Goal: Task Accomplishment & Management: Use online tool/utility

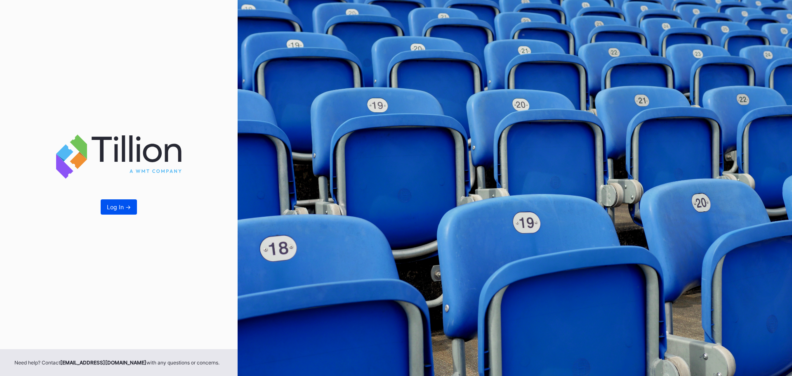
click at [113, 207] on div "Log In ->" at bounding box center [119, 206] width 24 height 7
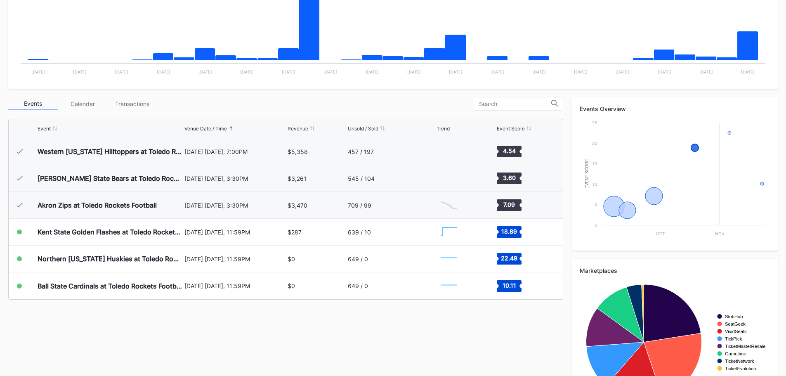
scroll to position [206, 0]
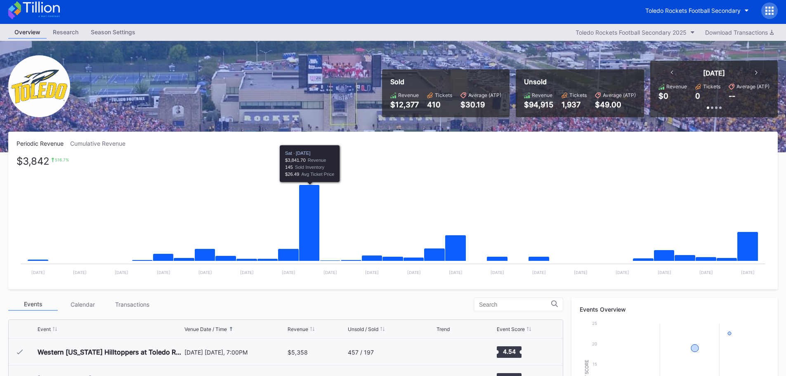
scroll to position [248, 0]
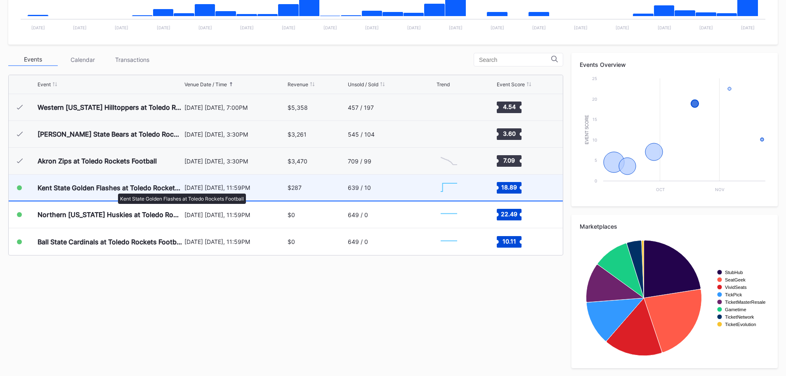
click at [114, 189] on div "Kent State Golden Flashes at Toledo Rockets Football" at bounding box center [110, 188] width 145 height 8
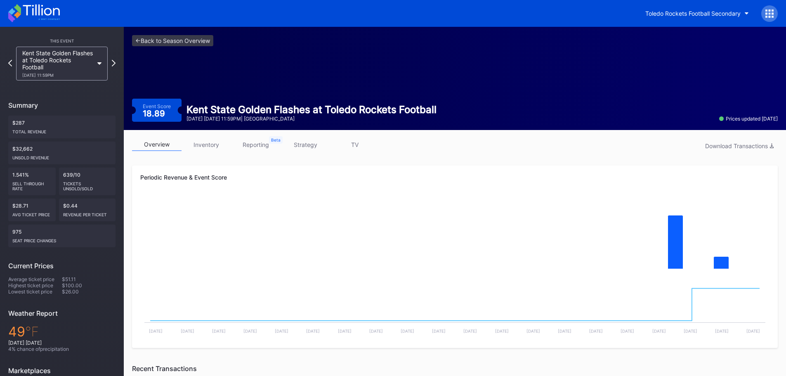
click at [291, 142] on link "strategy" at bounding box center [306, 144] width 50 height 13
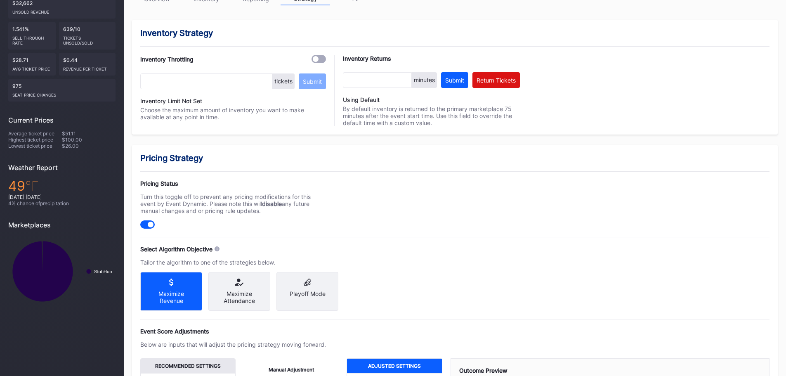
scroll to position [248, 0]
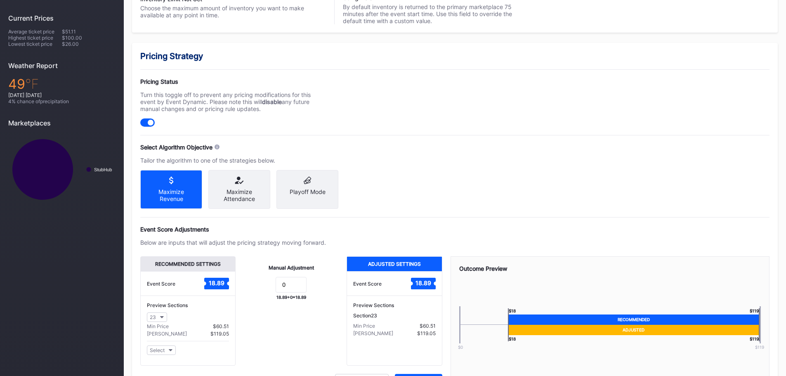
click at [250, 193] on div "Maximize Attendance" at bounding box center [239, 195] width 49 height 14
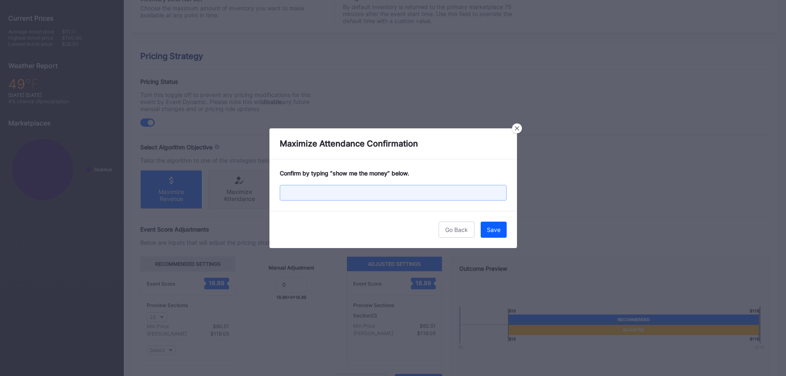
click at [379, 193] on input "text" at bounding box center [393, 193] width 227 height 16
type input "show me the money"
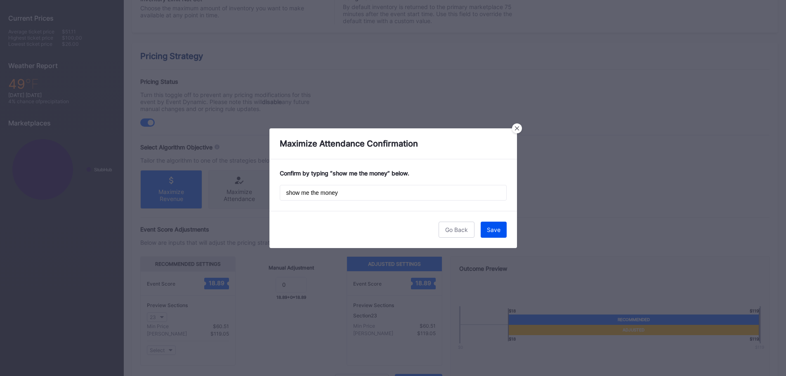
click at [493, 233] on button "Save" at bounding box center [494, 230] width 26 height 16
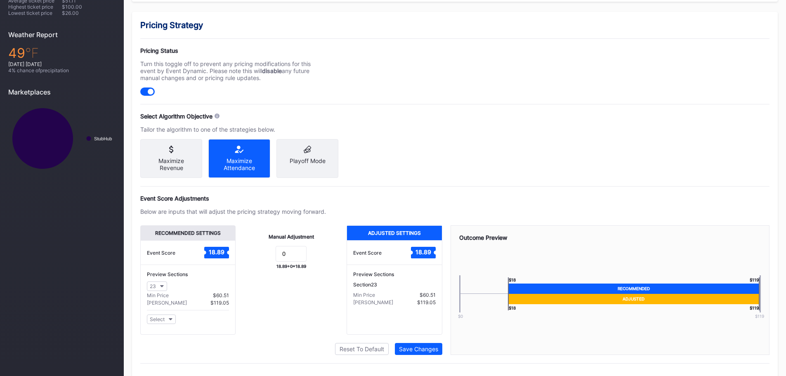
scroll to position [298, 0]
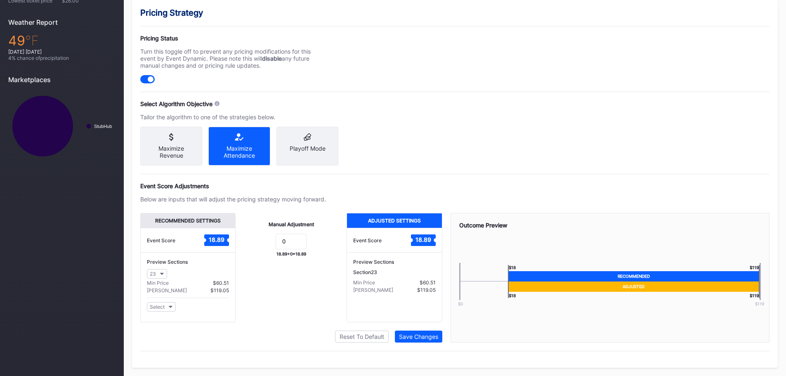
click at [412, 343] on div "Pricing Strategy Pricing Status Turn this toggle off to prevent any pricing mod…" at bounding box center [455, 184] width 646 height 368
click at [438, 336] on button "Save Changes" at bounding box center [418, 337] width 47 height 12
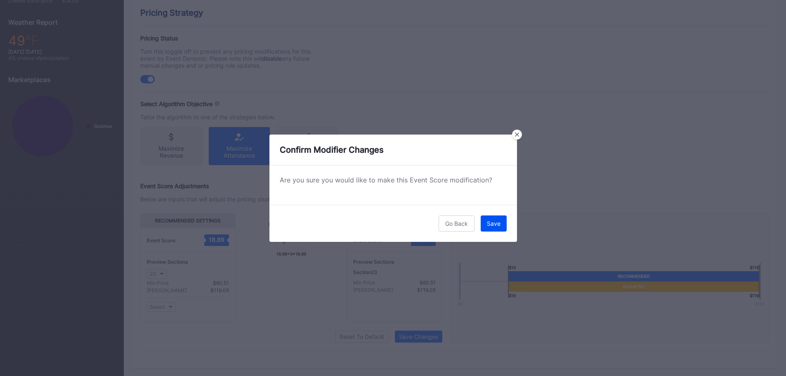
click at [497, 222] on div "Save" at bounding box center [494, 223] width 14 height 7
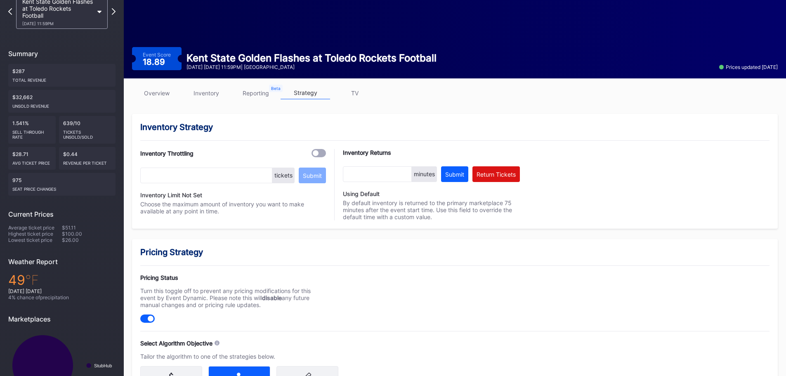
scroll to position [0, 0]
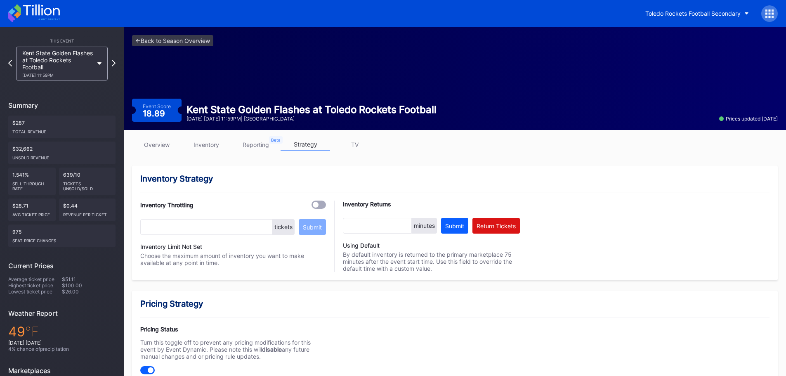
click at [164, 150] on link "overview" at bounding box center [157, 144] width 50 height 13
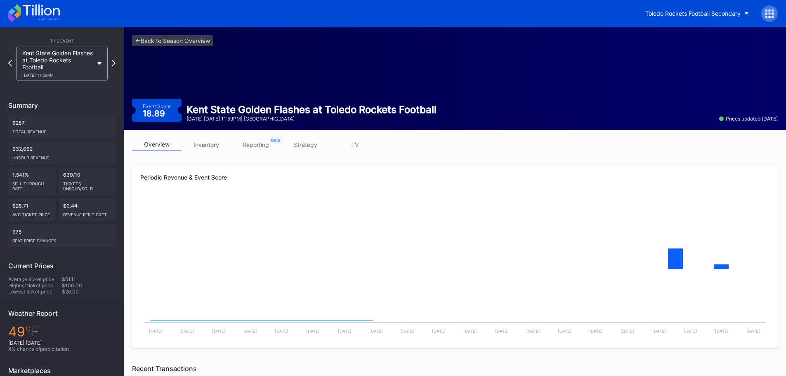
click at [203, 147] on link "inventory" at bounding box center [207, 144] width 50 height 13
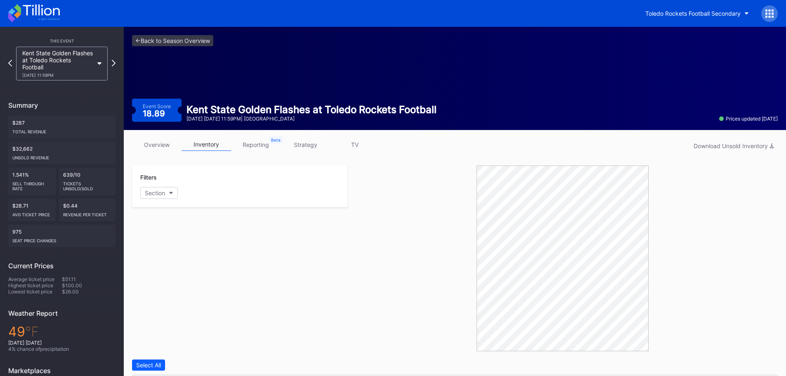
click at [263, 139] on link "reporting" at bounding box center [256, 144] width 50 height 13
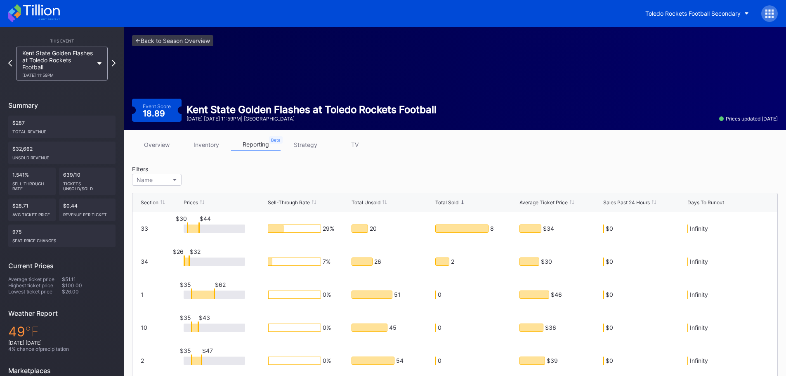
drag, startPoint x: 298, startPoint y: 142, endPoint x: 303, endPoint y: 161, distance: 19.6
click at [298, 143] on link "strategy" at bounding box center [306, 144] width 50 height 13
